Goal: Task Accomplishment & Management: Manage account settings

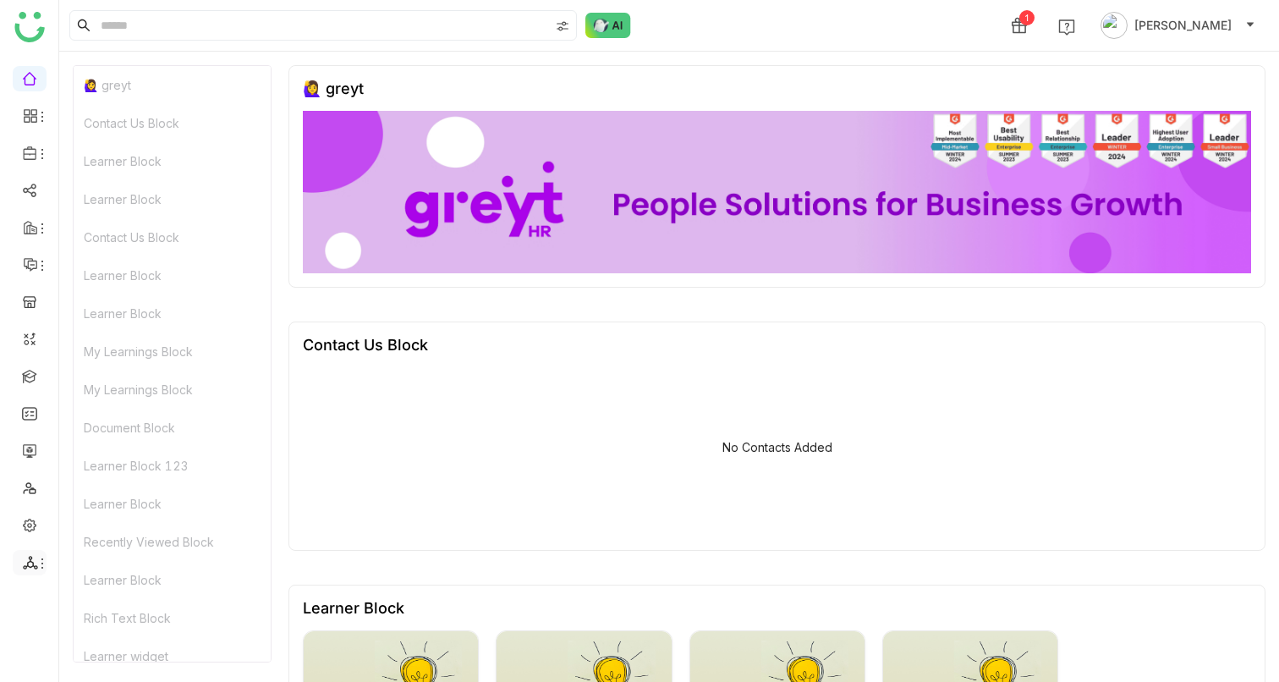
click at [32, 564] on icon at bounding box center [30, 563] width 14 height 14
click at [33, 493] on link at bounding box center [29, 487] width 15 height 14
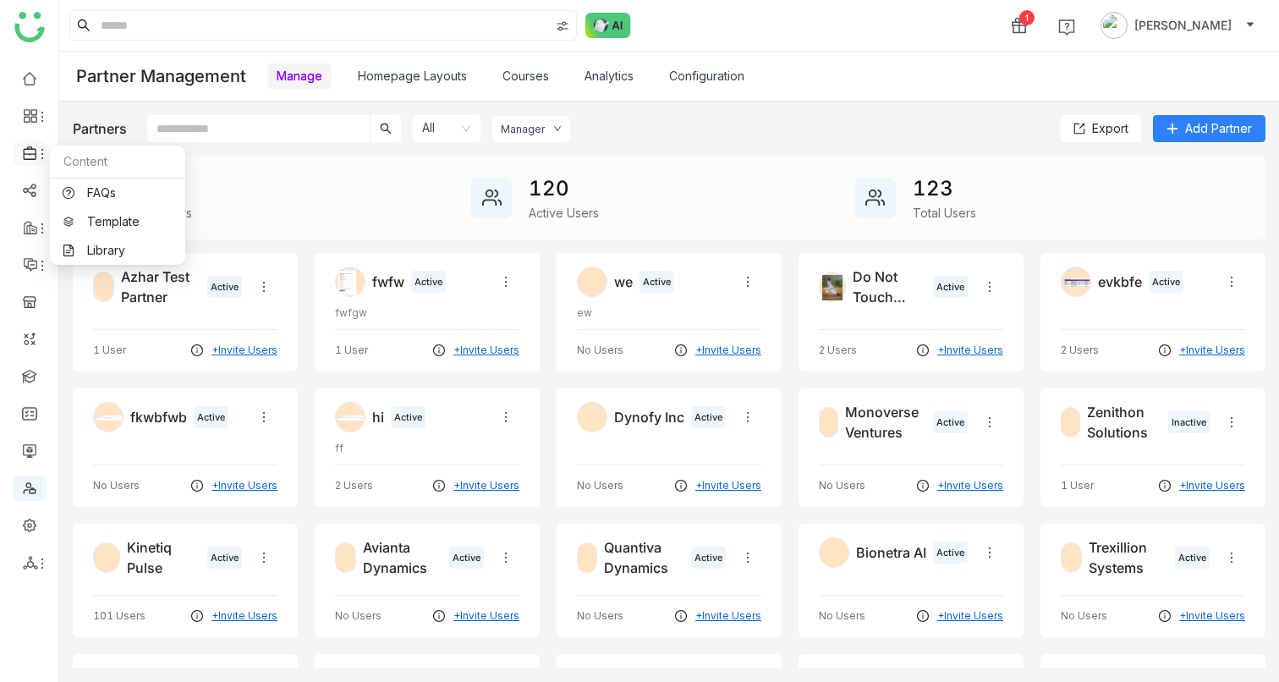
click at [30, 159] on icon at bounding box center [29, 153] width 13 height 14
click at [94, 251] on link "Library" at bounding box center [118, 250] width 110 height 12
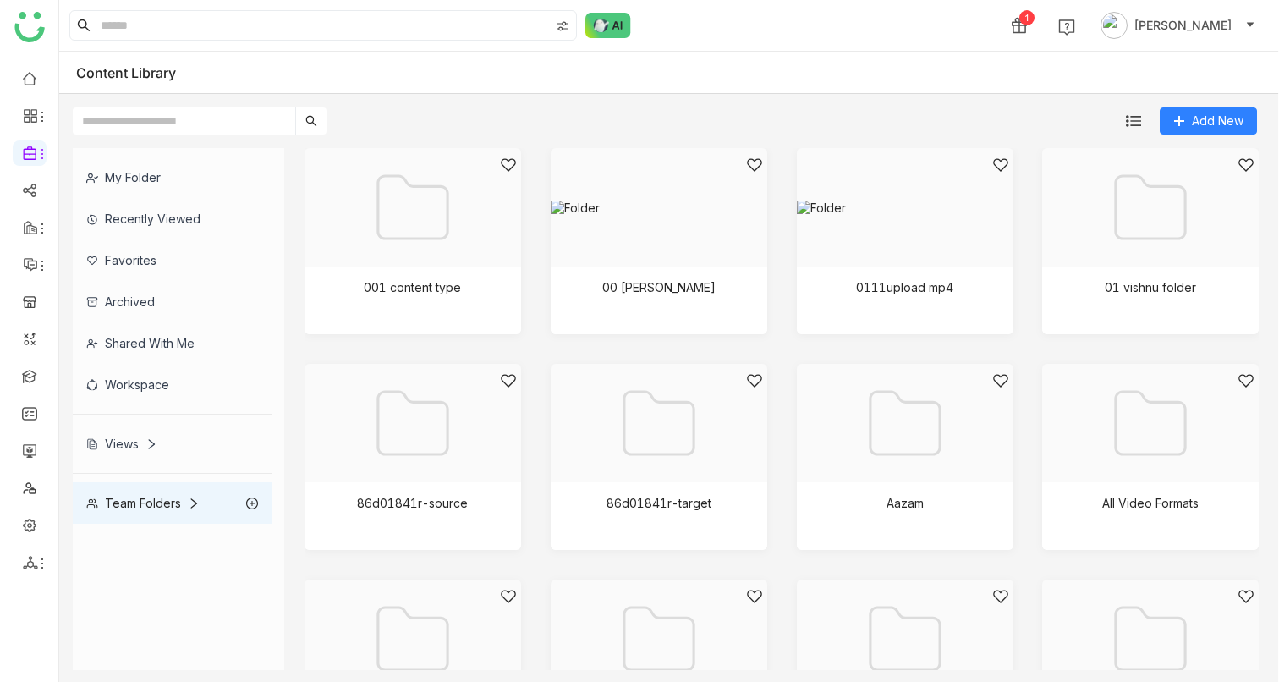
click at [110, 451] on div "Views" at bounding box center [172, 443] width 199 height 41
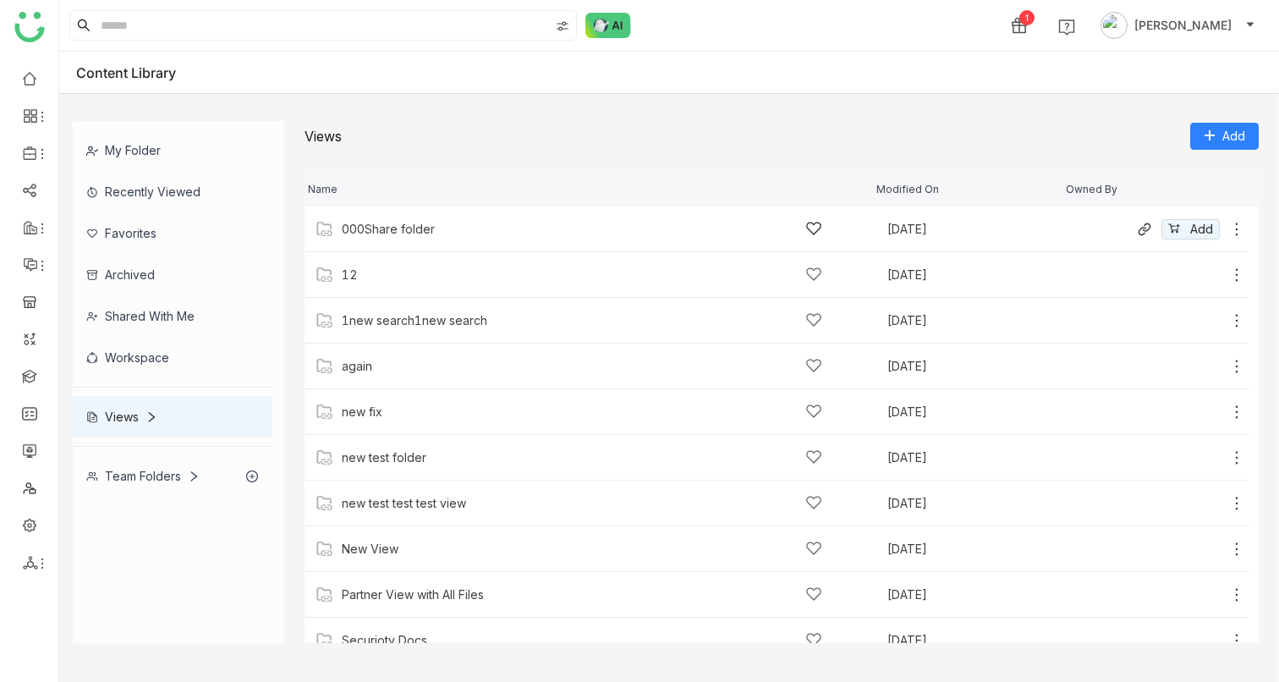
click at [1228, 228] on icon at bounding box center [1236, 229] width 17 height 17
click at [1140, 156] on span "Manage Access" at bounding box center [1169, 154] width 90 height 19
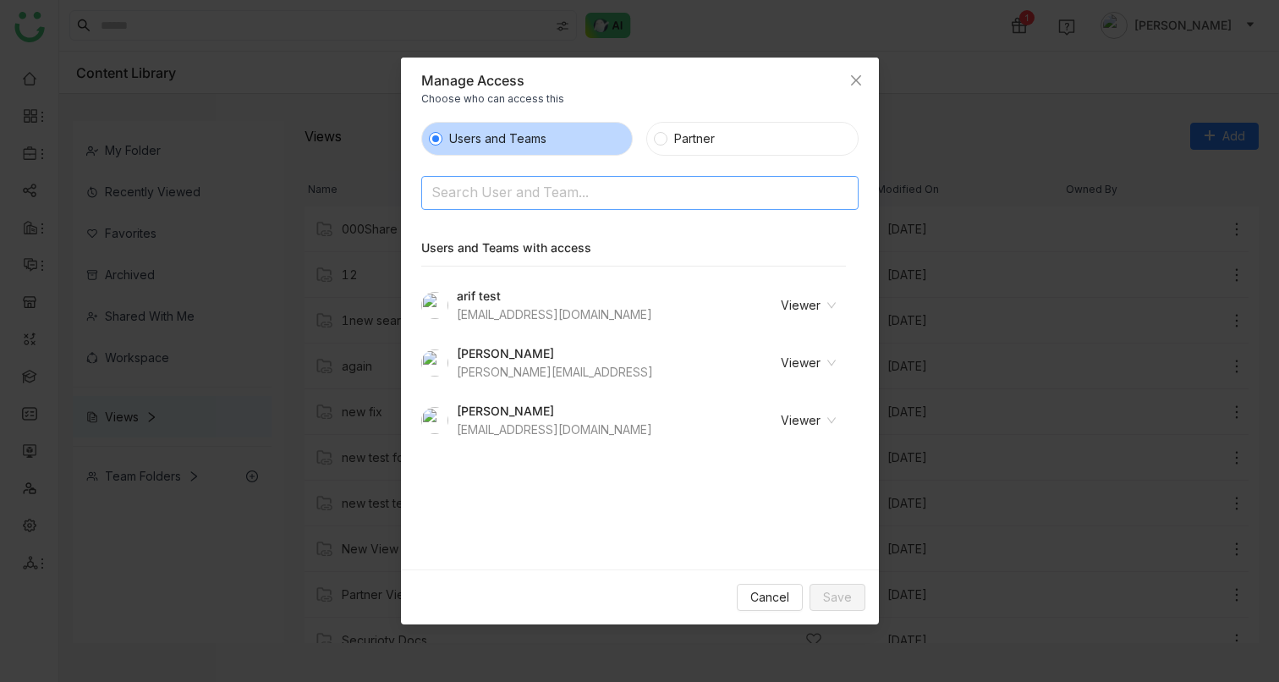
click at [566, 186] on input at bounding box center [596, 194] width 330 height 27
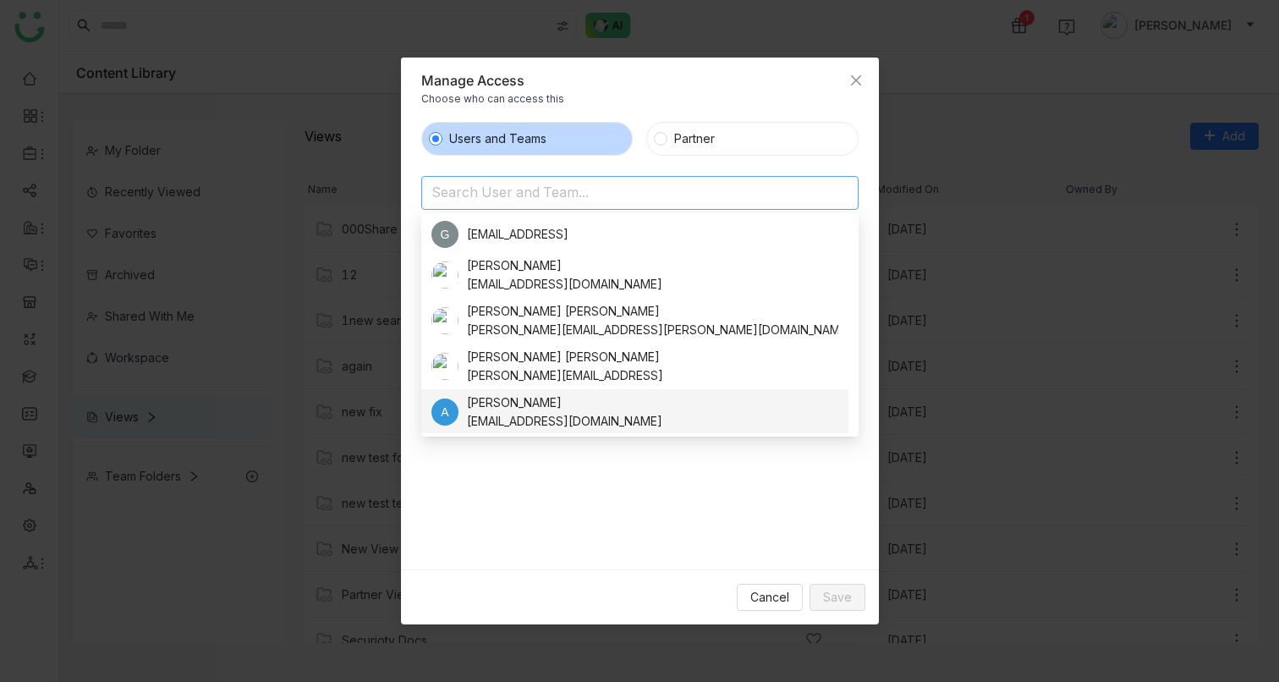
click at [645, 565] on div "Users and Teams Partner Search User and Team... Users and Teams with access ari…" at bounding box center [640, 338] width 478 height 461
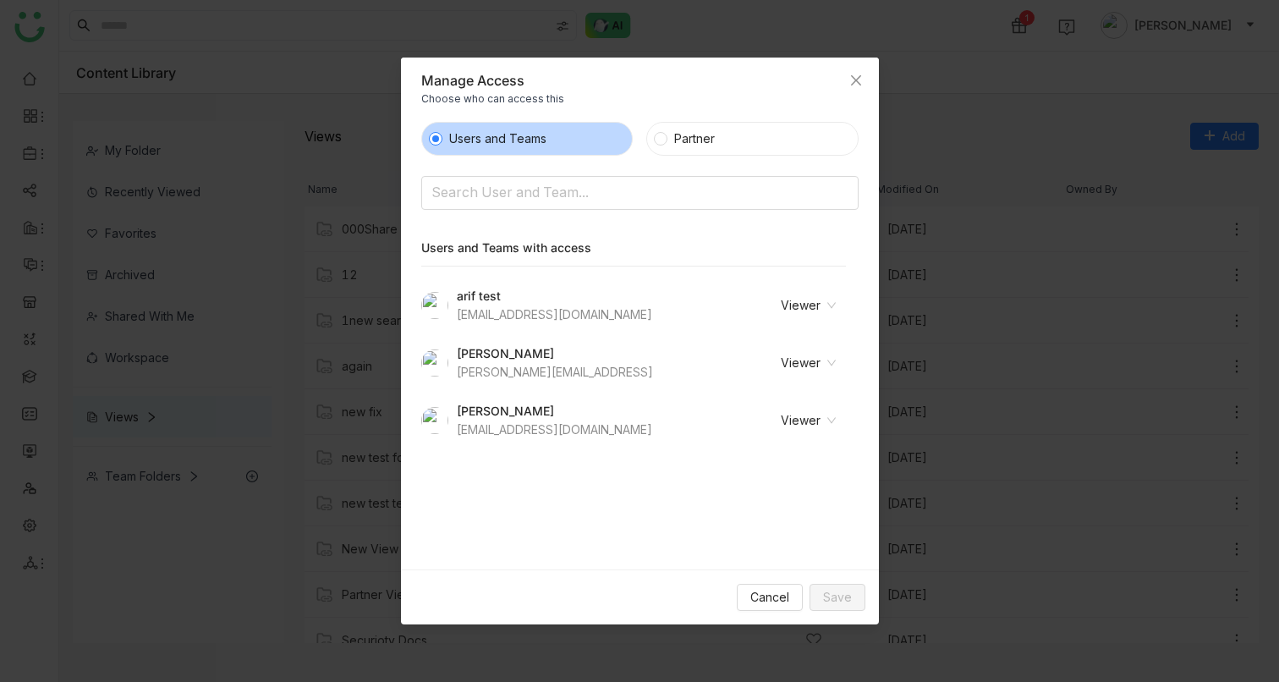
click at [805, 301] on nz-select-item "Viewer" at bounding box center [787, 305] width 98 height 25
click at [518, 191] on input at bounding box center [596, 194] width 330 height 27
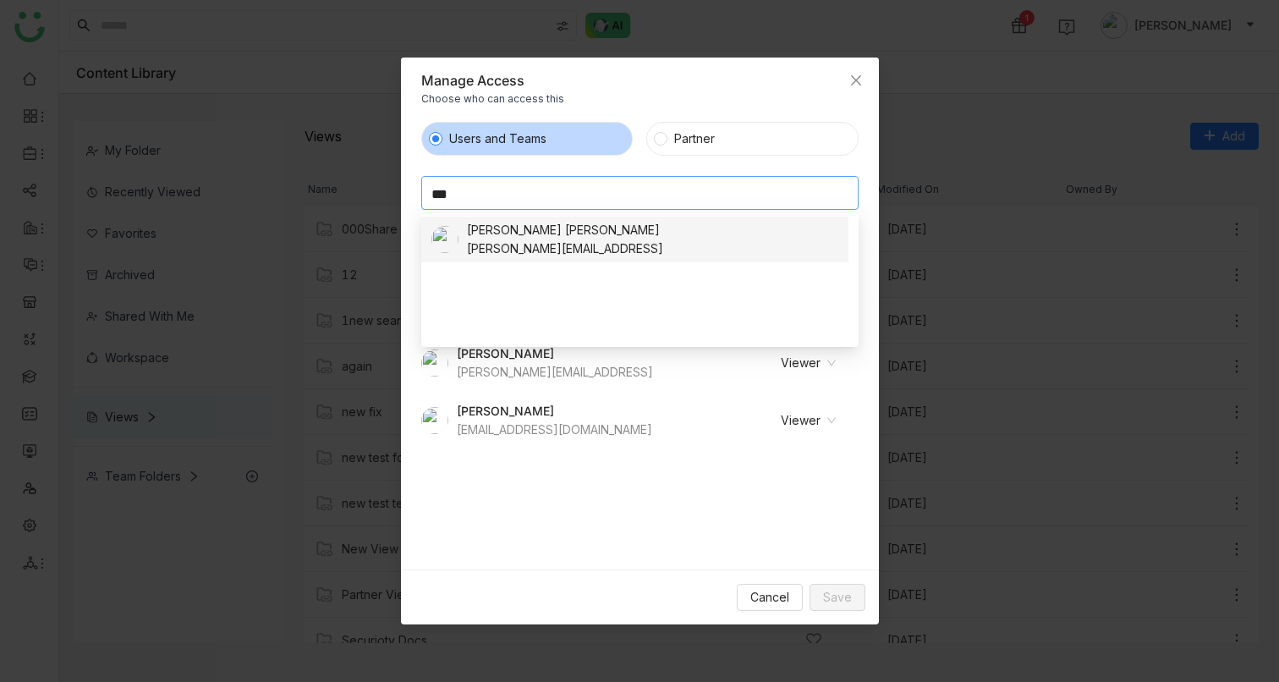
type input "***"
click at [551, 246] on div "[PERSON_NAME][EMAIL_ADDRESS]" at bounding box center [565, 248] width 196 height 19
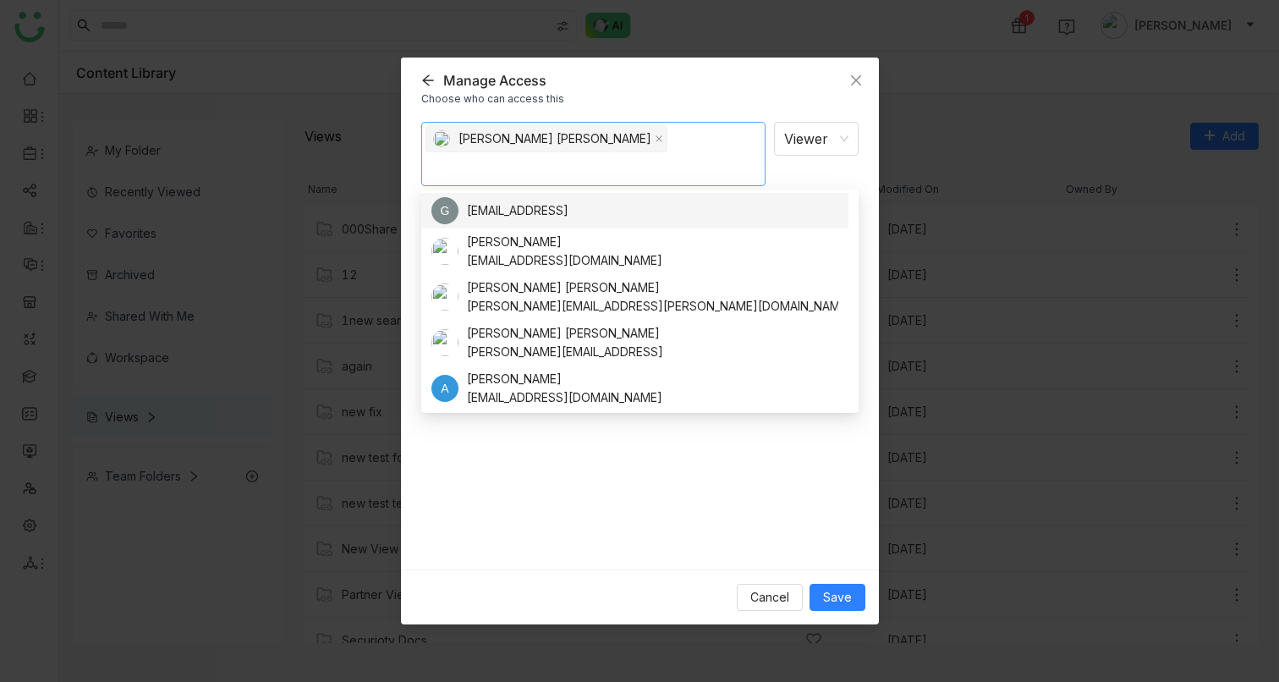
click at [565, 442] on div "[PERSON_NAME] [PERSON_NAME] Viewer Notify people" at bounding box center [639, 339] width 437 height 434
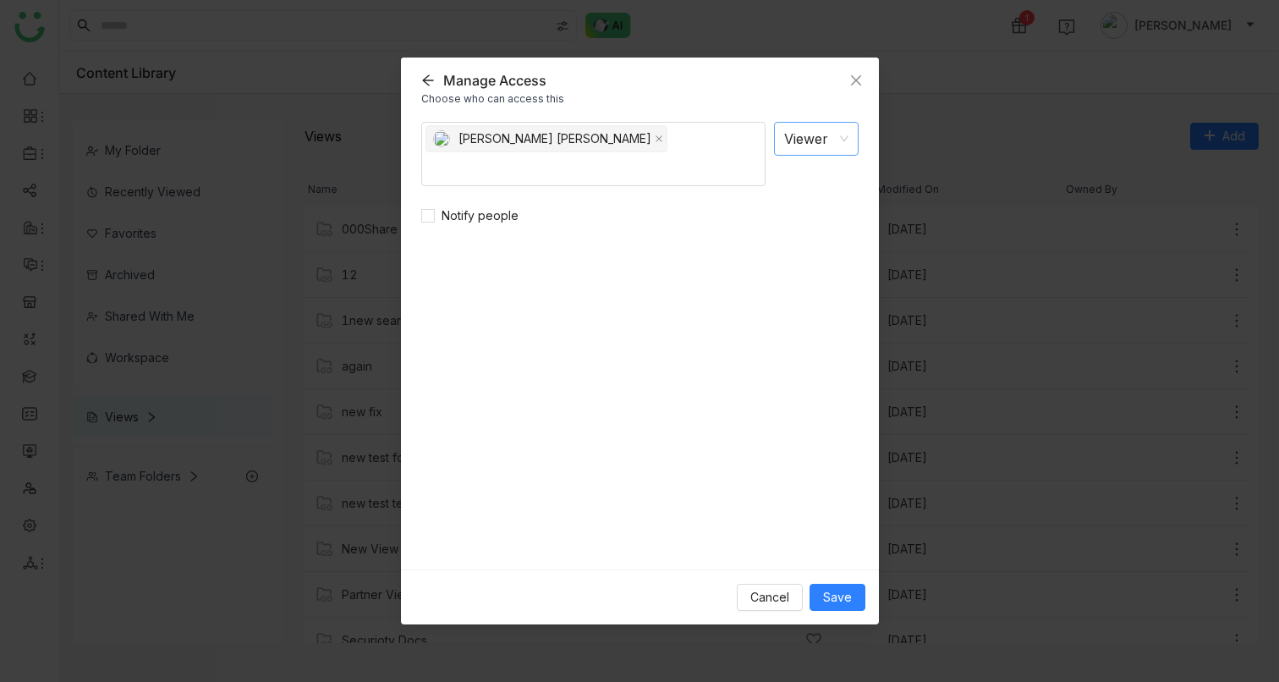
click at [838, 129] on nz-select-item "Viewer" at bounding box center [816, 139] width 64 height 32
click at [853, 84] on icon "Close" at bounding box center [856, 81] width 14 height 14
